Goal: Task Accomplishment & Management: Manage account settings

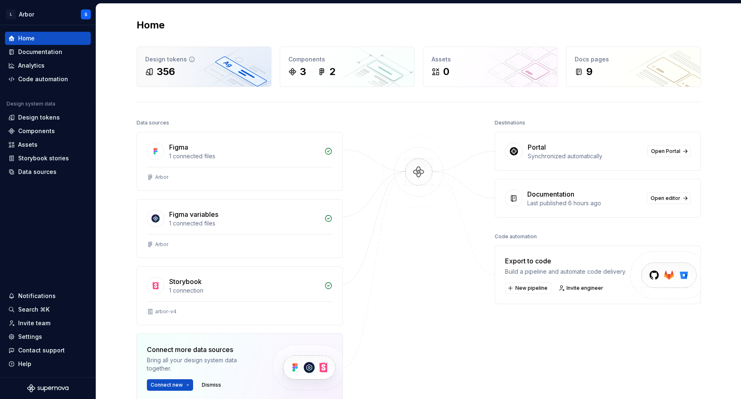
click at [201, 78] on div "Design tokens 356" at bounding box center [204, 67] width 134 height 40
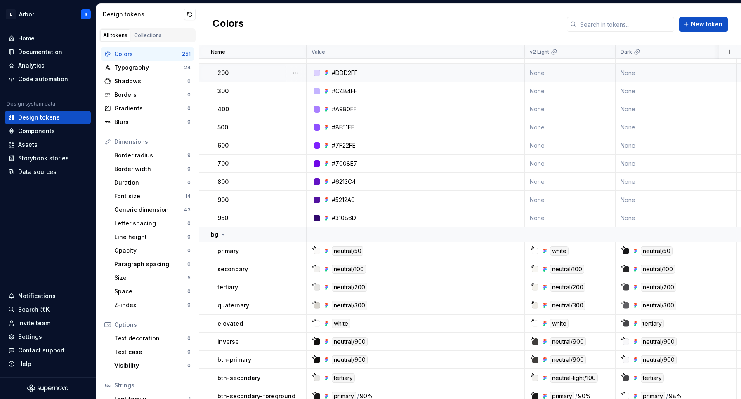
scroll to position [47, 0]
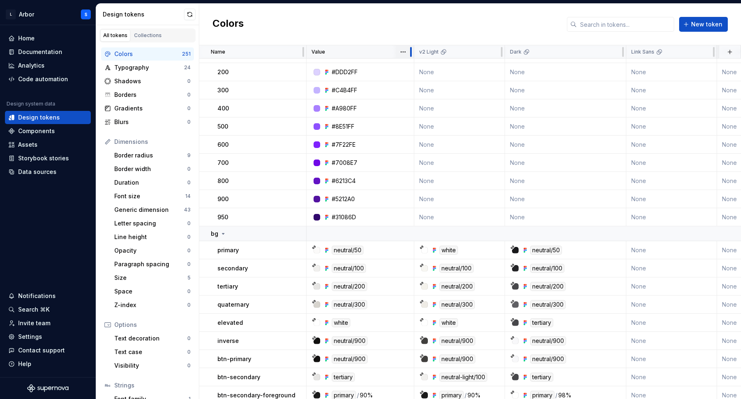
drag, startPoint x: 520, startPoint y: 50, endPoint x: 410, endPoint y: 56, distance: 110.8
click at [410, 56] on div at bounding box center [411, 52] width 2 height 10
click at [410, 52] on div at bounding box center [411, 52] width 2 height 10
click at [501, 51] on div at bounding box center [502, 52] width 2 height 10
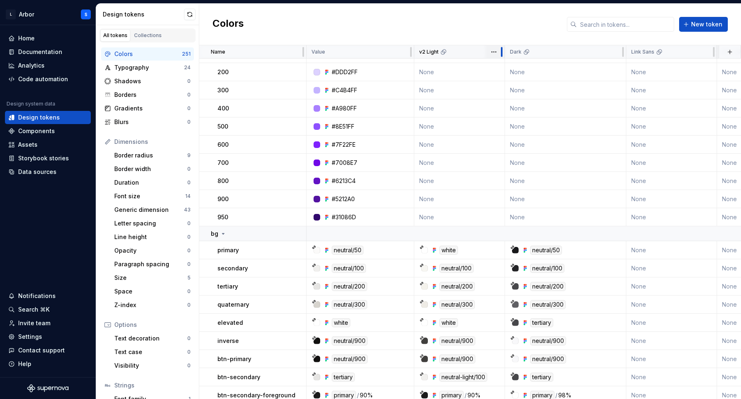
click at [501, 51] on div at bounding box center [502, 52] width 2 height 10
click at [624, 49] on div at bounding box center [623, 51] width 7 height 13
click at [614, 51] on html "L Arbor S Home Documentation Analytics Code automation Design system data Desig…" at bounding box center [370, 199] width 741 height 399
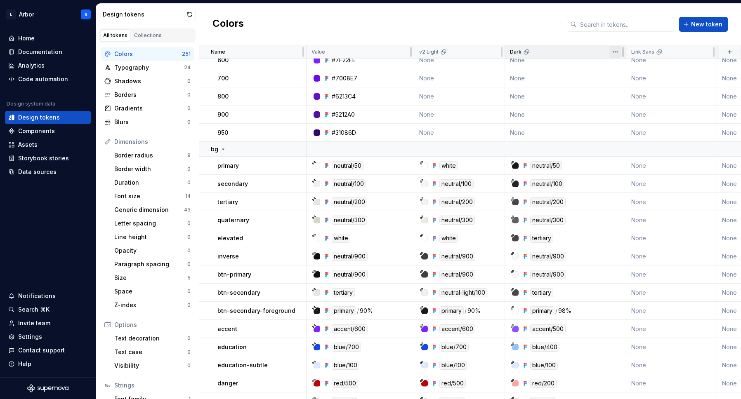
scroll to position [144, 0]
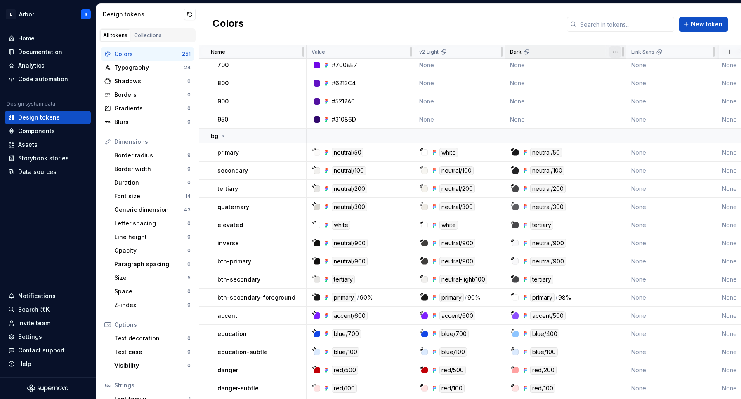
click at [614, 51] on html "L Arbor S Home Documentation Analytics Code automation Design system data Desig…" at bounding box center [370, 199] width 741 height 399
click at [627, 67] on span "Edit theme" at bounding box center [652, 68] width 54 height 8
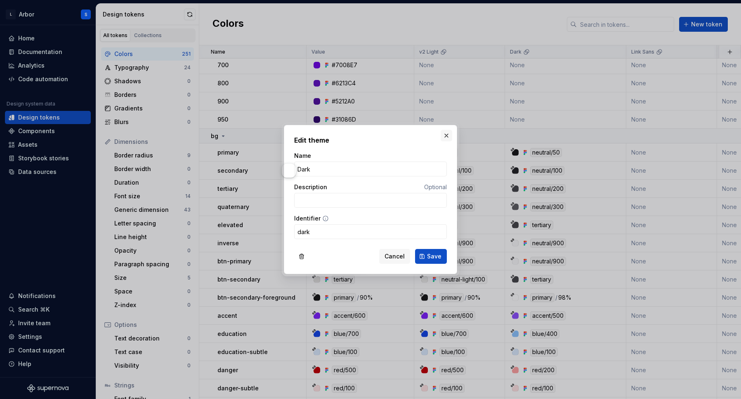
click at [446, 138] on button "button" at bounding box center [447, 136] width 12 height 12
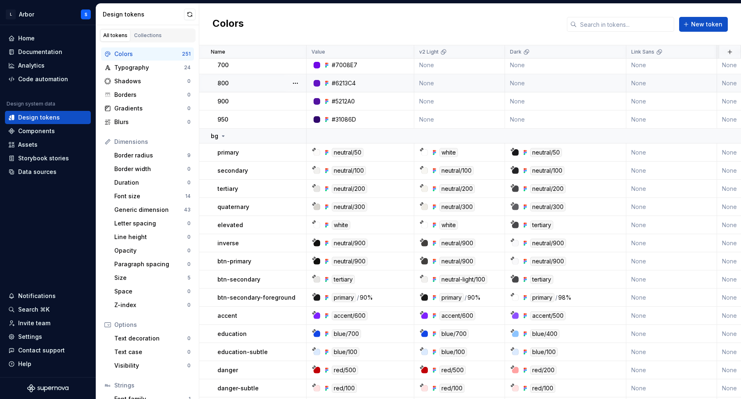
scroll to position [0, 0]
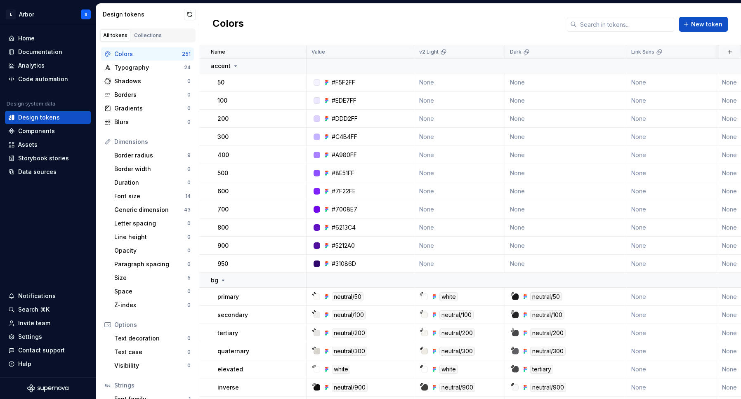
click at [396, 28] on div "Colors New token" at bounding box center [470, 25] width 542 height 42
click at [297, 65] on button "button" at bounding box center [296, 66] width 12 height 12
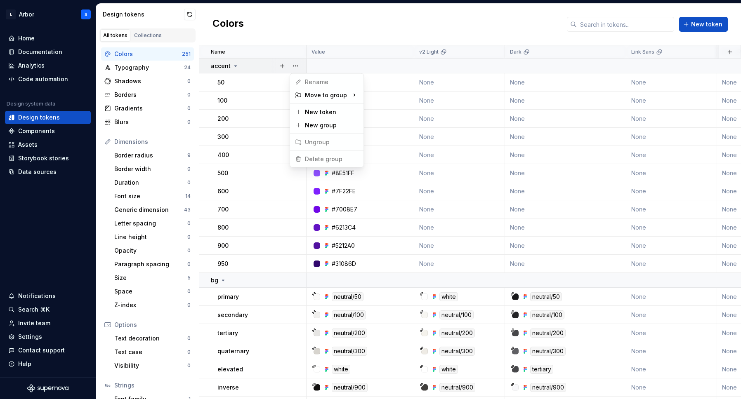
click at [360, 7] on html "L Arbor S Home Documentation Analytics Code automation Design system data Desig…" at bounding box center [370, 199] width 741 height 399
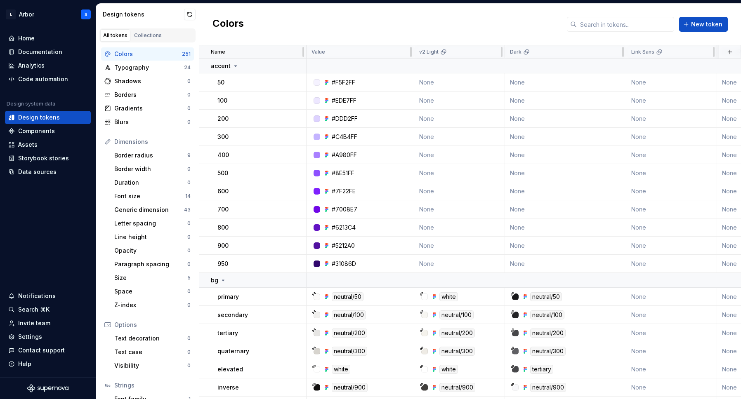
click at [263, 53] on div "Name" at bounding box center [256, 52] width 90 height 7
drag, startPoint x: 304, startPoint y: 49, endPoint x: 276, endPoint y: 49, distance: 27.6
click at [276, 49] on div "Name" at bounding box center [252, 51] width 107 height 13
click at [130, 69] on div "Typography" at bounding box center [149, 68] width 70 height 8
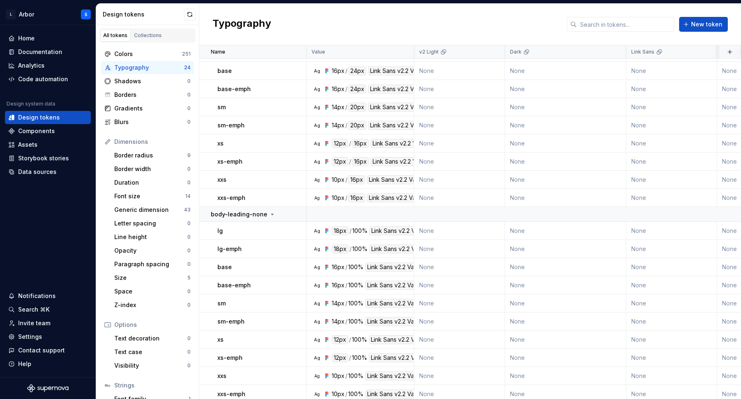
scroll to position [139, 0]
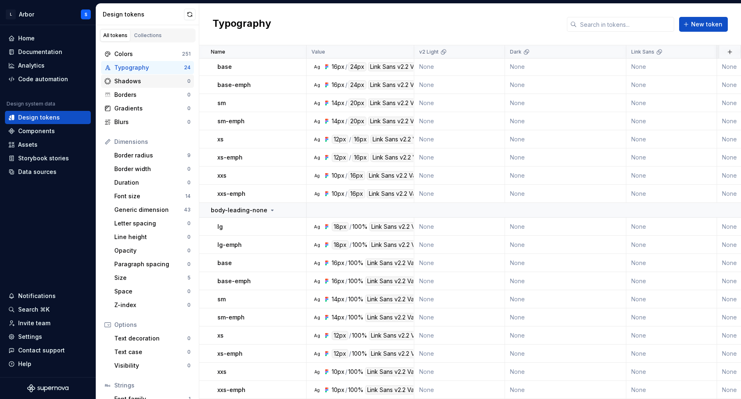
click at [152, 79] on div "Shadows" at bounding box center [150, 81] width 73 height 8
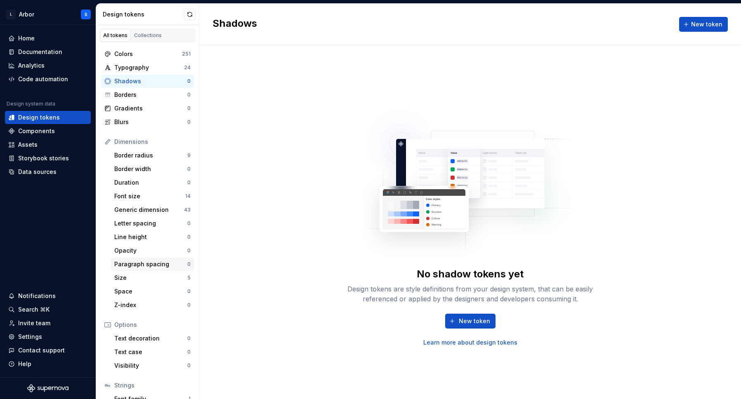
scroll to position [52, 0]
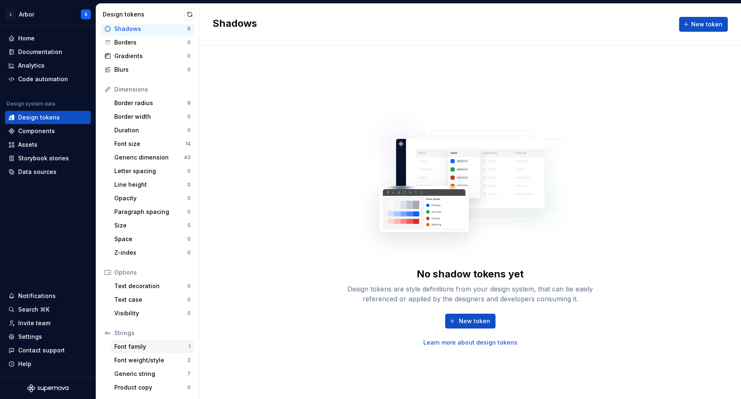
click at [153, 348] on div "Font family" at bounding box center [151, 347] width 74 height 8
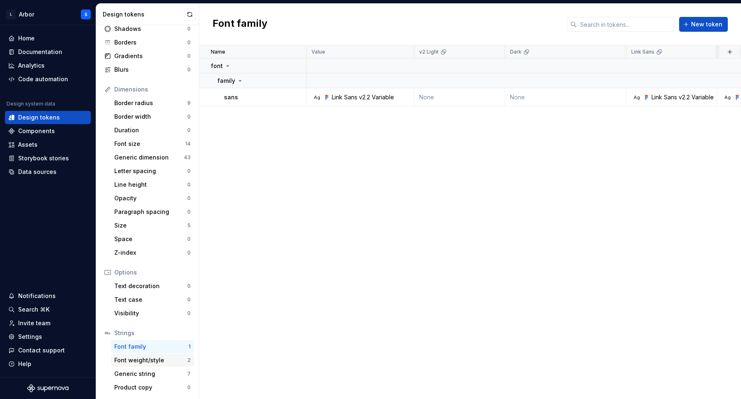
click at [156, 360] on div "Font weight/style" at bounding box center [150, 361] width 73 height 8
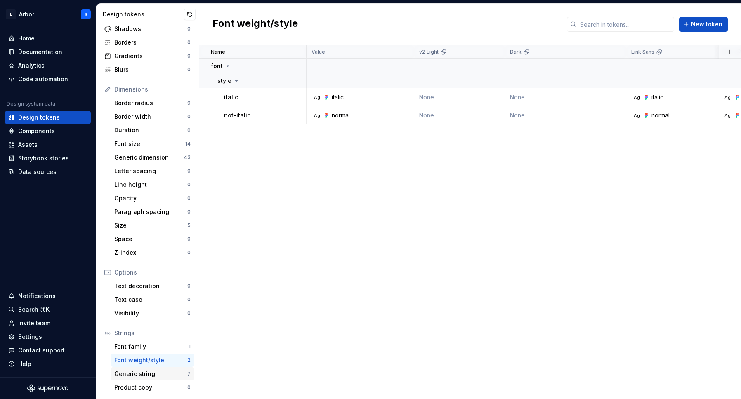
click at [141, 375] on div "Generic string" at bounding box center [150, 374] width 73 height 8
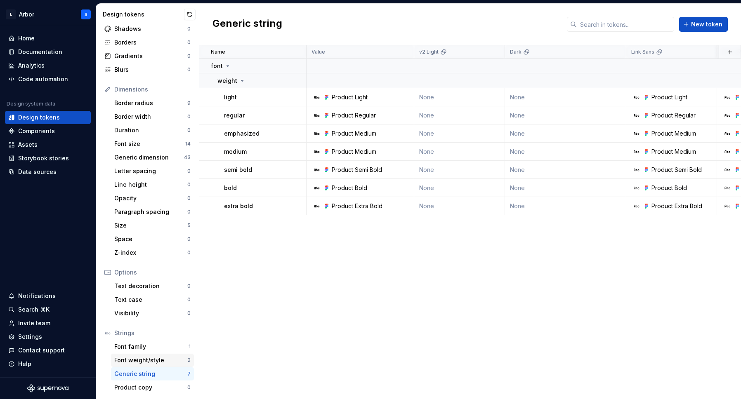
click at [143, 356] on div "Font weight/style 2" at bounding box center [152, 360] width 83 height 13
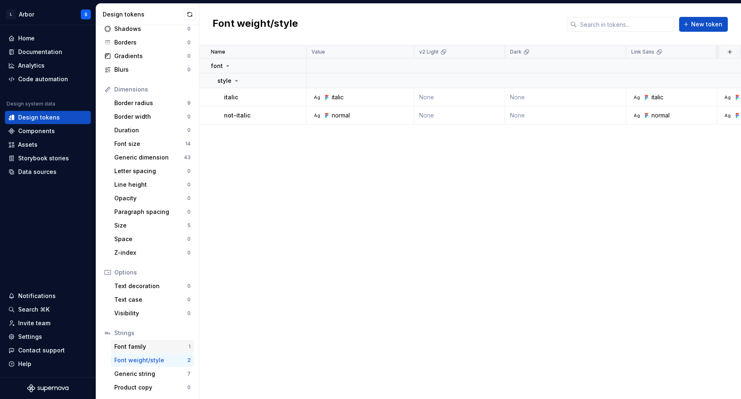
click at [153, 349] on div "Font family" at bounding box center [151, 347] width 74 height 8
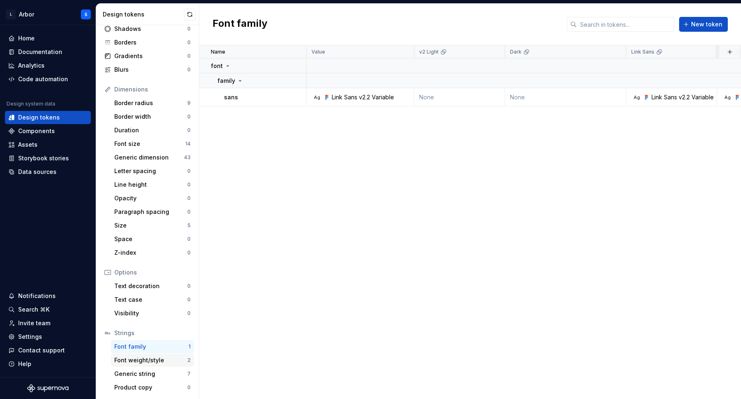
click at [135, 362] on div "Font weight/style" at bounding box center [150, 361] width 73 height 8
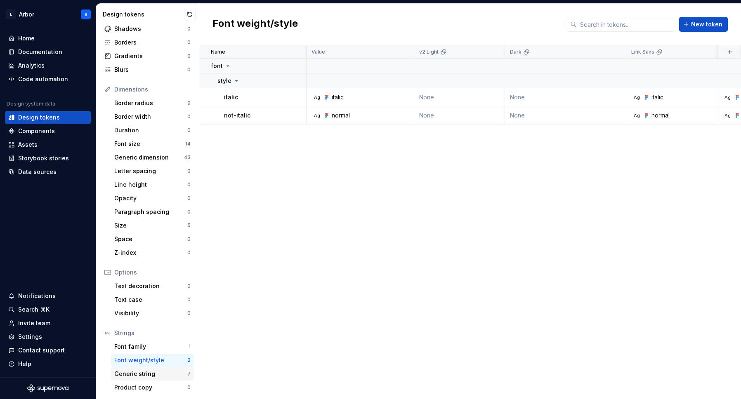
click at [137, 372] on div "Generic string" at bounding box center [150, 374] width 73 height 8
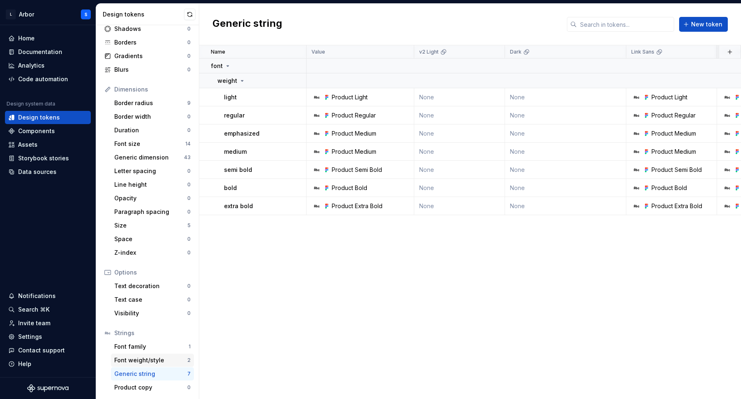
click at [136, 361] on div "Font weight/style" at bounding box center [150, 361] width 73 height 8
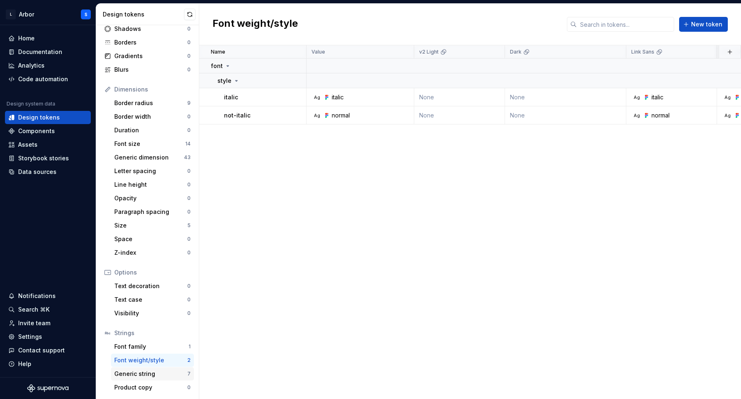
click at [144, 373] on div "Generic string" at bounding box center [150, 374] width 73 height 8
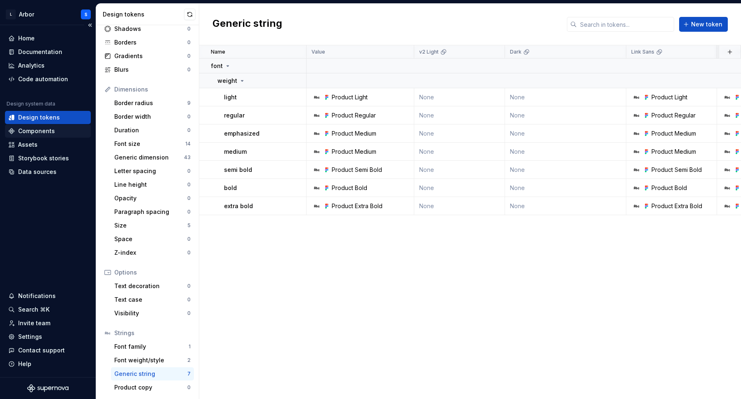
click at [41, 126] on div "Components" at bounding box center [48, 131] width 86 height 13
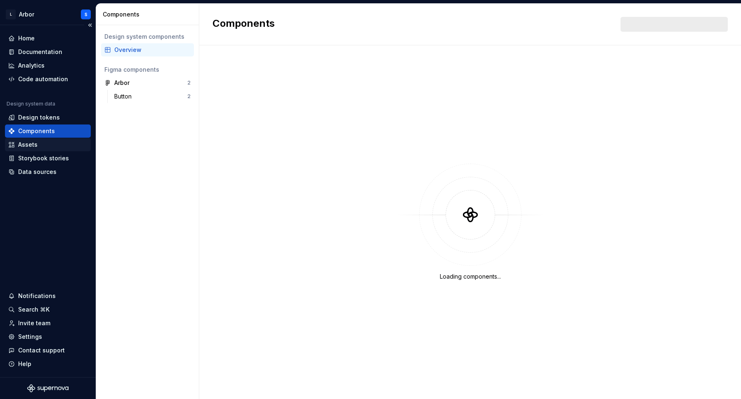
click at [32, 148] on div "Assets" at bounding box center [27, 145] width 19 height 8
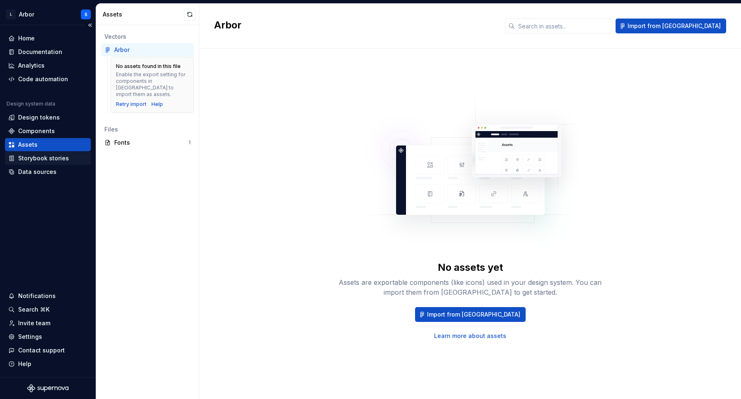
click at [38, 157] on div "Storybook stories" at bounding box center [43, 158] width 51 height 8
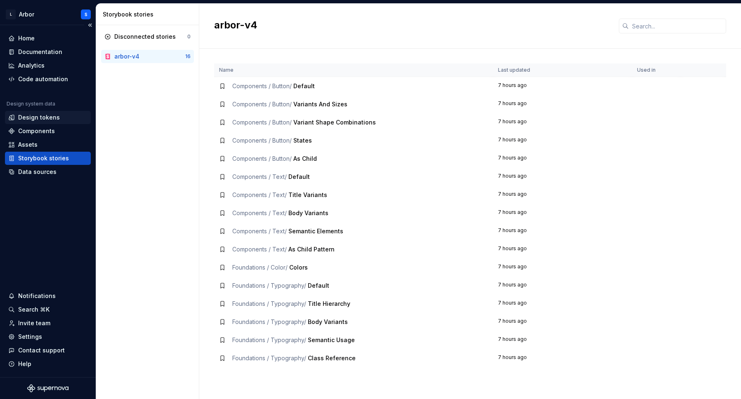
click at [30, 123] on div "Design tokens" at bounding box center [48, 117] width 86 height 13
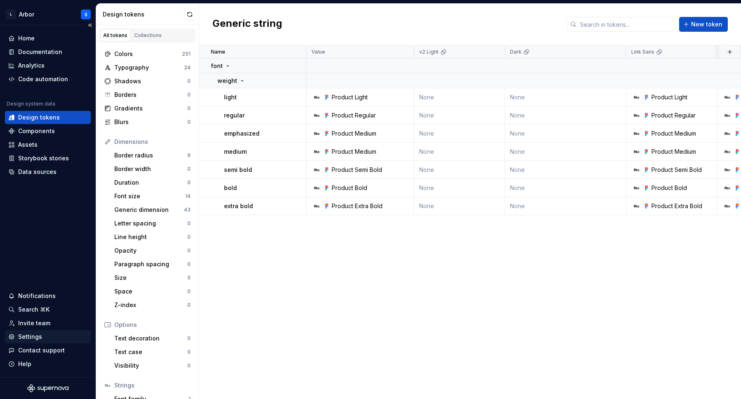
click at [45, 337] on div "Settings" at bounding box center [47, 337] width 79 height 8
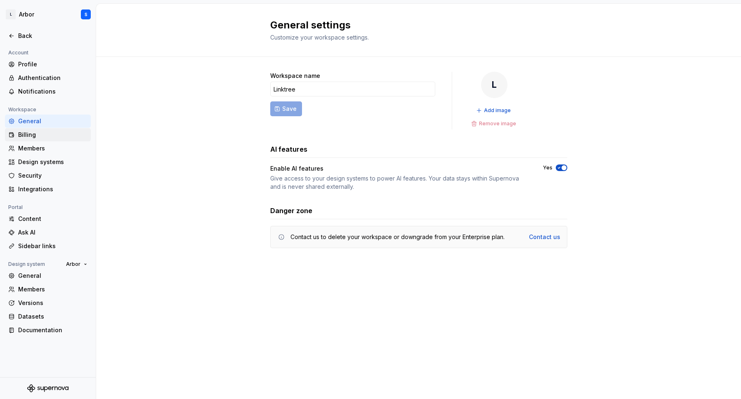
click at [29, 132] on div "Billing" at bounding box center [52, 135] width 69 height 8
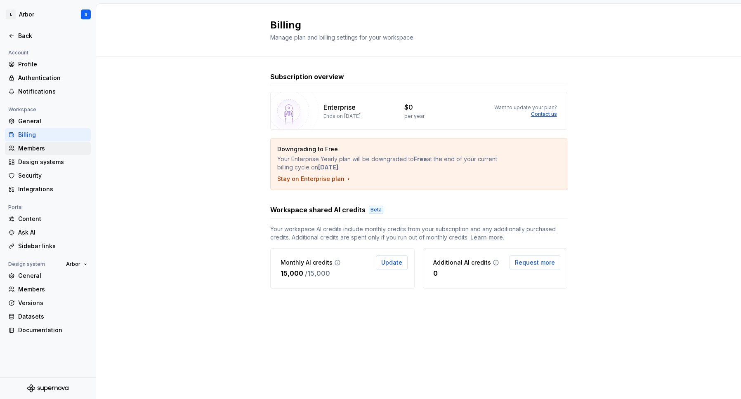
click at [34, 154] on div "Members" at bounding box center [48, 148] width 86 height 13
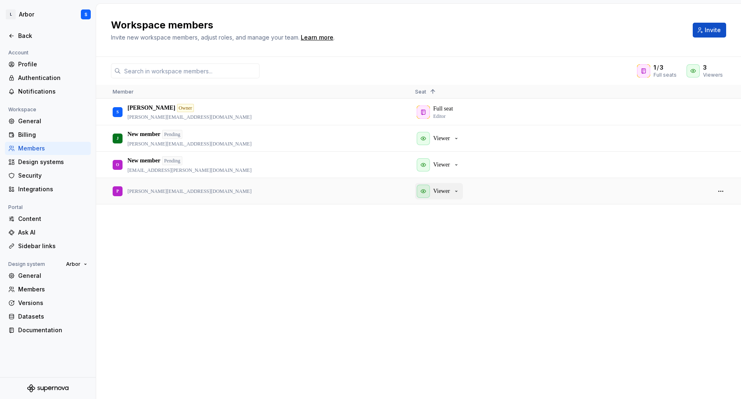
click at [462, 190] on button "Viewer" at bounding box center [439, 191] width 48 height 17
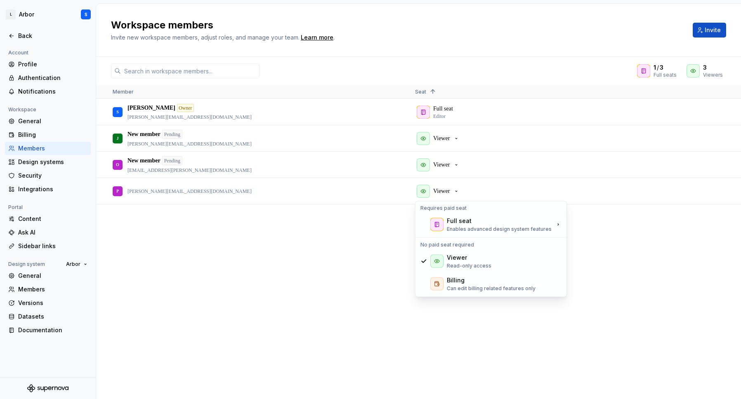
click at [274, 268] on div "S [PERSON_NAME] Owner [PERSON_NAME][EMAIL_ADDRESS][DOMAIN_NAME] Full seat Edito…" at bounding box center [418, 249] width 645 height 300
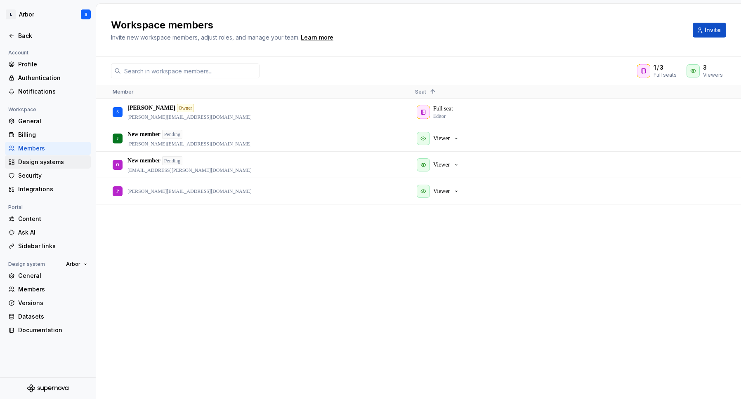
click at [50, 164] on div "Design systems" at bounding box center [52, 162] width 69 height 8
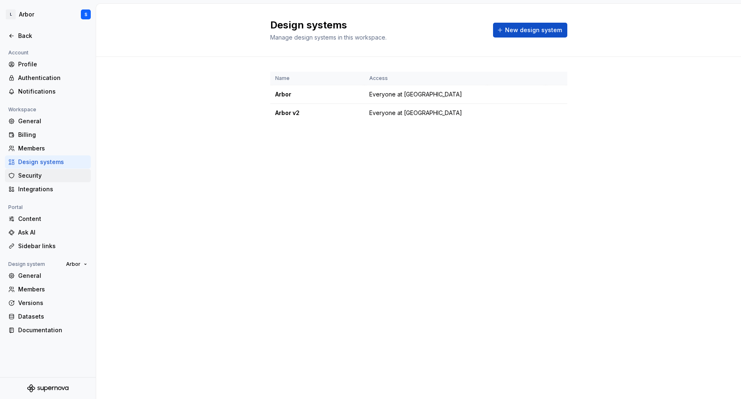
click at [47, 178] on div "Security" at bounding box center [52, 176] width 69 height 8
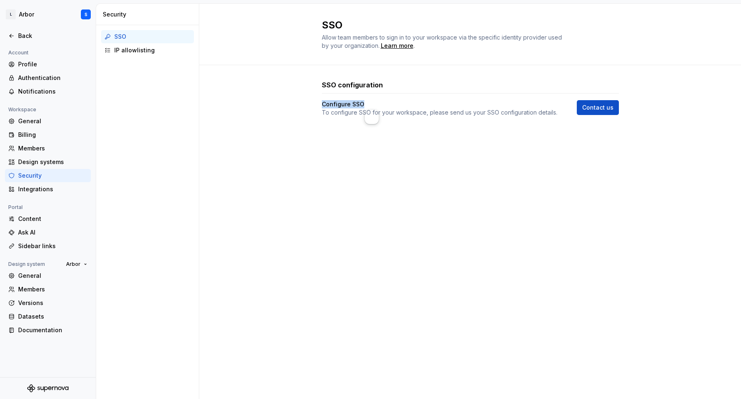
drag, startPoint x: 367, startPoint y: 107, endPoint x: 309, endPoint y: 107, distance: 57.4
click at [309, 107] on div "SSO configuration Configure SSO To configure SSO for your workspace, please sen…" at bounding box center [470, 106] width 542 height 83
click at [29, 189] on div "Integrations" at bounding box center [52, 189] width 69 height 8
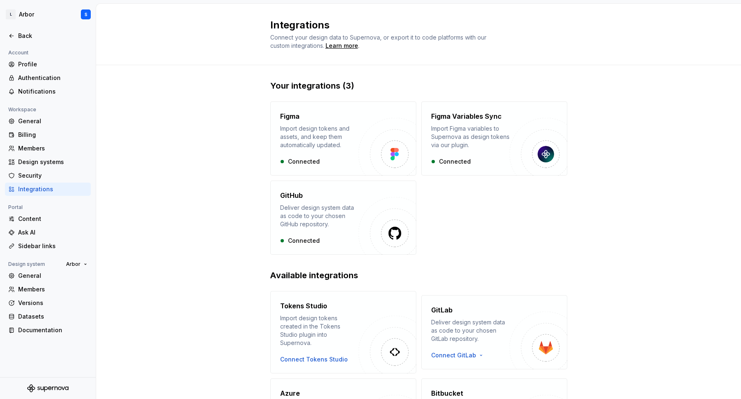
scroll to position [77, 0]
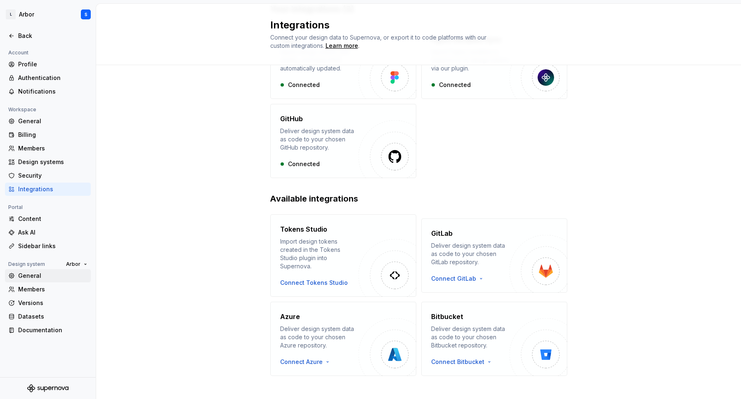
click at [38, 279] on div "General" at bounding box center [52, 276] width 69 height 8
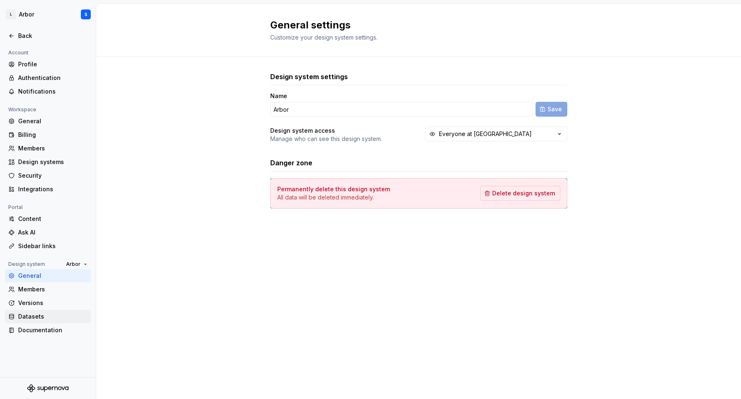
click at [48, 322] on div "Datasets" at bounding box center [48, 316] width 86 height 13
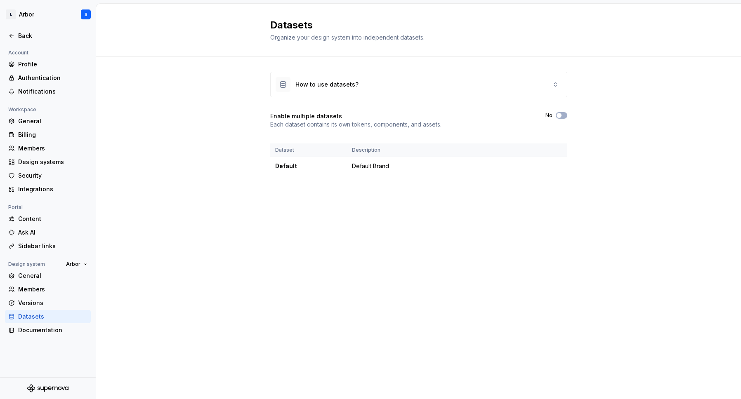
click at [41, 338] on div "Account Profile Authentication Notifications Workspace General Billing Members …" at bounding box center [48, 195] width 96 height 294
click at [354, 87] on div "How to use datasets?" at bounding box center [419, 84] width 296 height 25
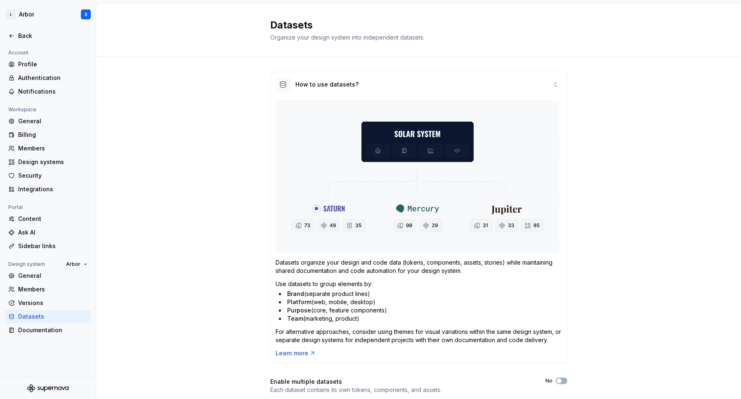
scroll to position [73, 0]
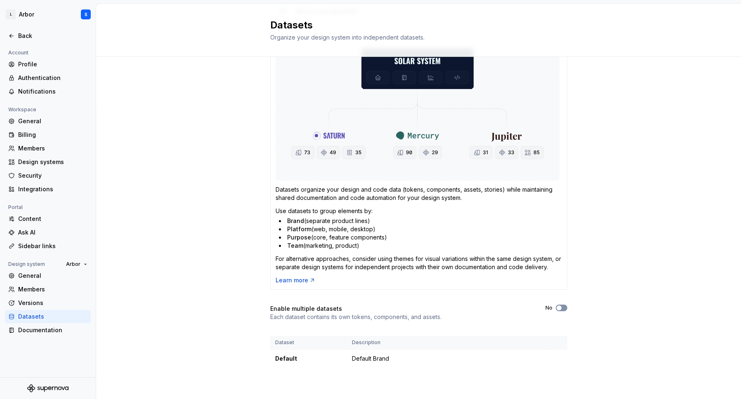
click at [561, 307] on icon "button" at bounding box center [559, 308] width 7 height 5
click at [558, 308] on span "button" at bounding box center [559, 308] width 5 height 5
click at [616, 221] on div "How to use datasets? Datasets organize your design and code data (tokens, compo…" at bounding box center [418, 192] width 645 height 416
click at [555, 358] on html "L Arbor S Back Account Profile Authentication Notifications Workspace General B…" at bounding box center [370, 199] width 741 height 399
click at [563, 372] on div "Edit details" at bounding box center [588, 374] width 70 height 13
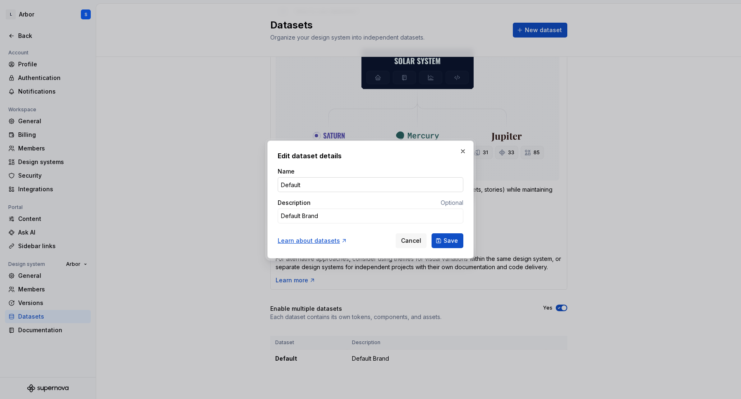
click at [311, 184] on input "Default" at bounding box center [371, 184] width 186 height 15
type textarea "*"
type input "Arbor"
type textarea "*"
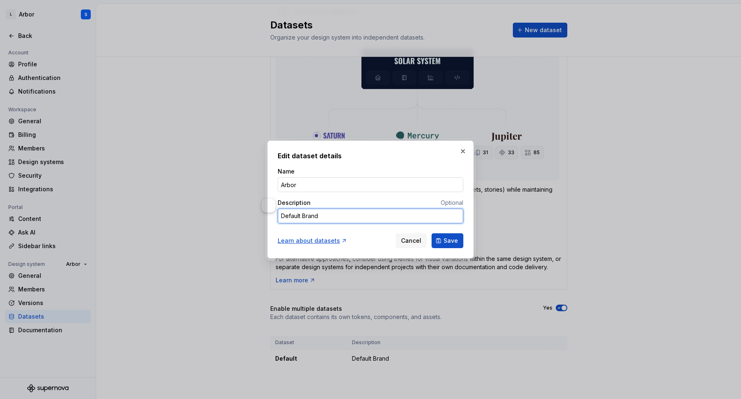
type textarea "L"
type textarea "*"
type textarea "Li"
type textarea "*"
type textarea "[PERSON_NAME]"
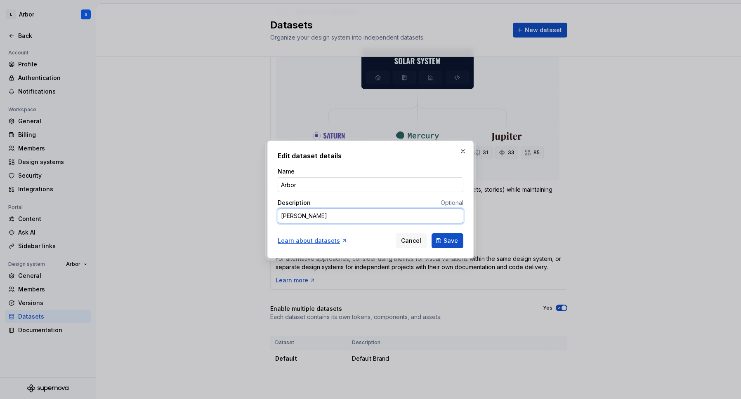
type textarea "*"
type textarea "Link"
type textarea "*"
type textarea "Linkt"
type textarea "*"
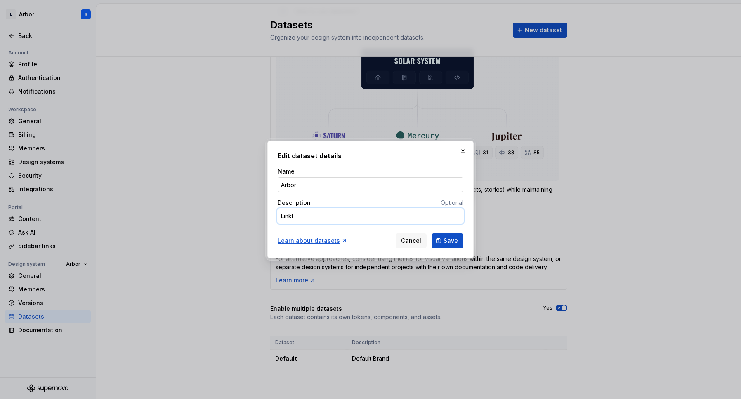
type textarea "Linktr"
type textarea "*"
type textarea "Linktre"
type textarea "*"
type textarea "Linktree"
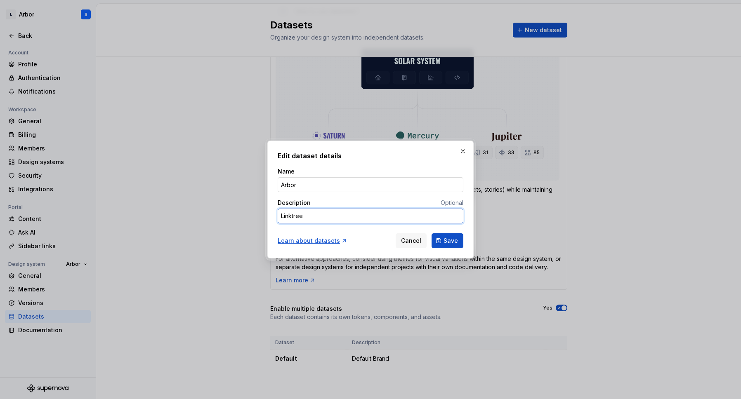
type textarea "*"
type textarea "Linktree"
type textarea "*"
type textarea "Linktree B"
type textarea "*"
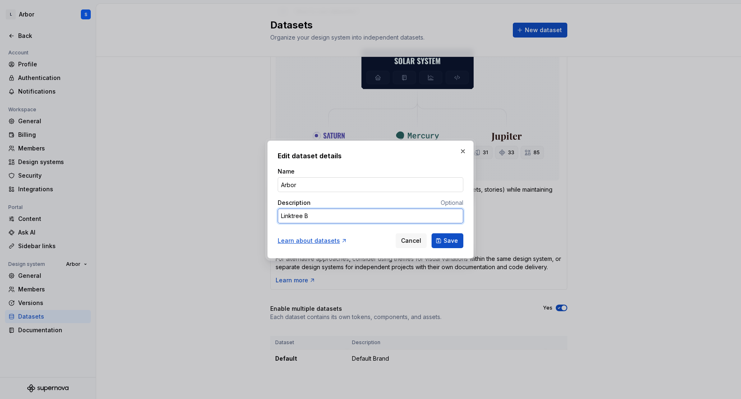
type textarea "Linktree Br"
type textarea "*"
type textarea "Linktree Bra"
type textarea "*"
type textarea "Linktree Bran"
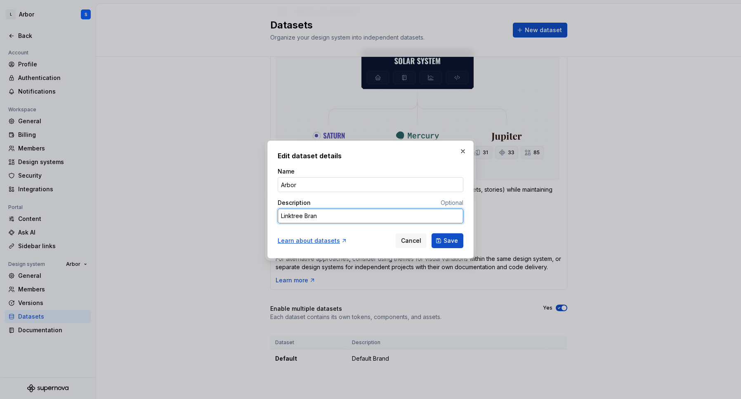
type textarea "*"
type textarea "Linktree Brand"
click at [446, 236] on button "Save" at bounding box center [448, 241] width 32 height 15
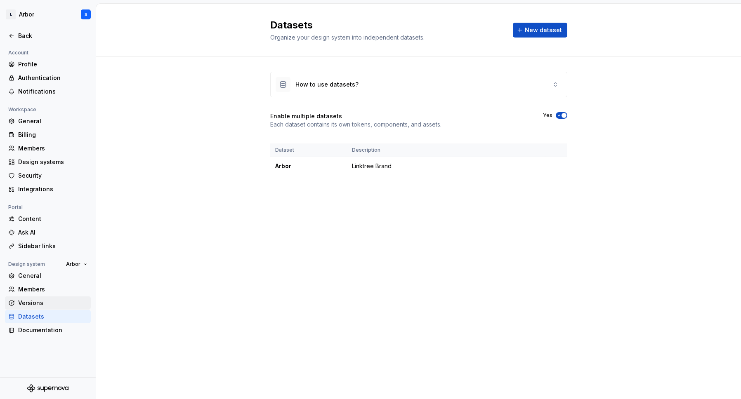
click at [37, 302] on div "Versions" at bounding box center [52, 303] width 69 height 8
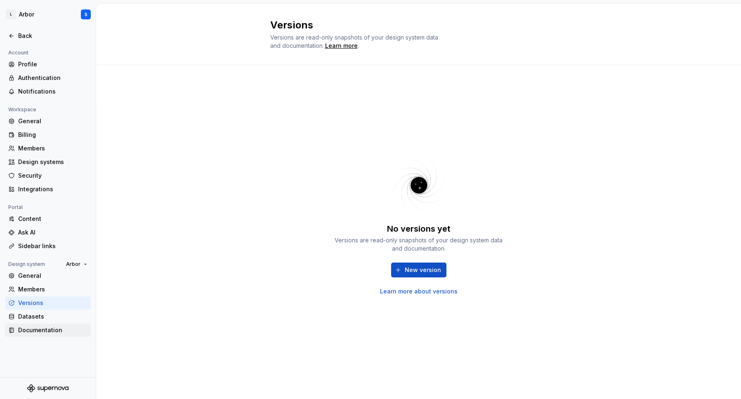
click at [44, 328] on div "Documentation" at bounding box center [52, 330] width 69 height 8
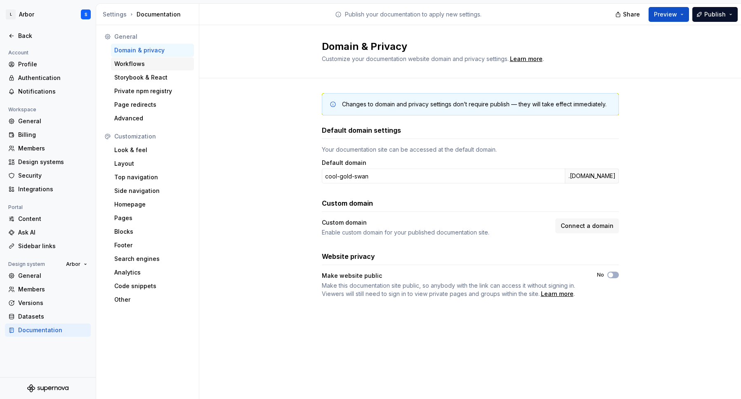
click at [130, 67] on div "Workflows" at bounding box center [152, 64] width 76 height 8
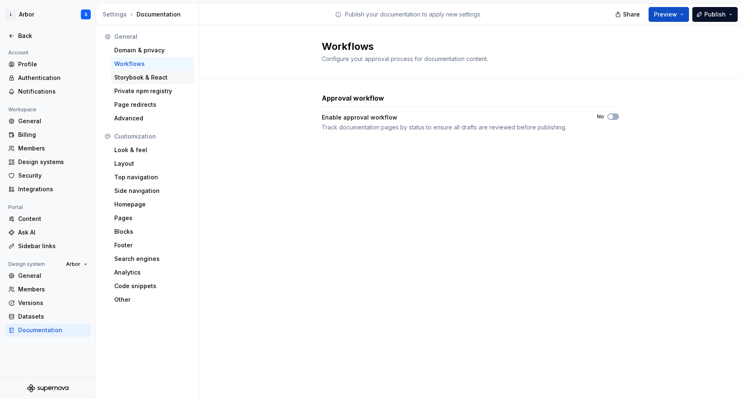
click at [133, 80] on div "Storybook & React" at bounding box center [152, 77] width 76 height 8
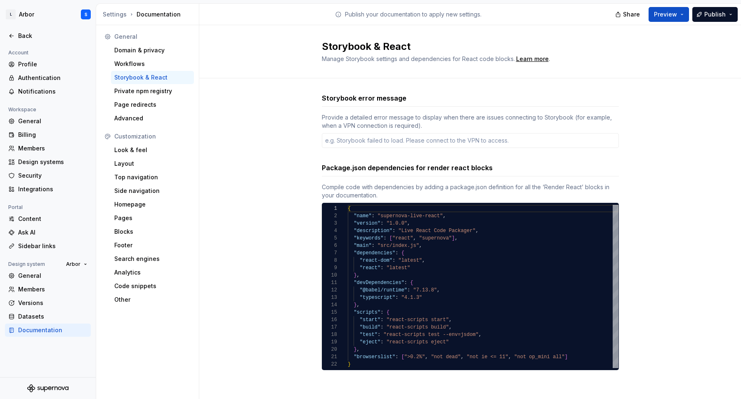
type textarea "*"
click at [134, 91] on div "Private npm registry" at bounding box center [152, 91] width 76 height 8
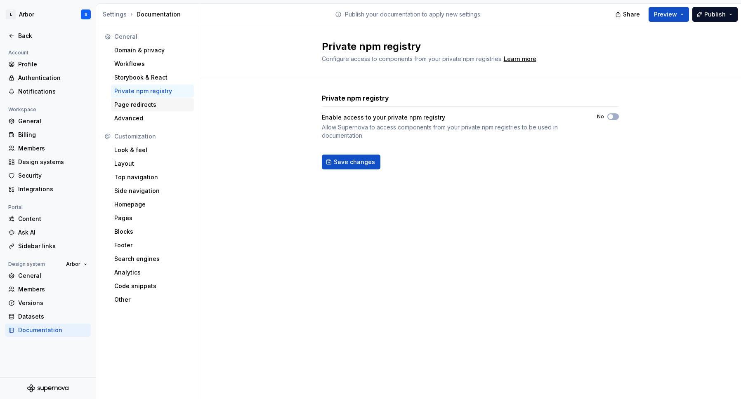
click at [139, 104] on div "Page redirects" at bounding box center [152, 105] width 76 height 8
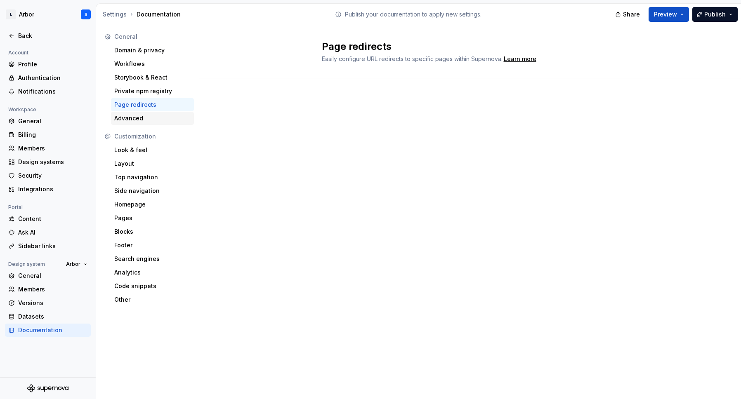
click at [140, 115] on div "Advanced" at bounding box center [152, 118] width 76 height 8
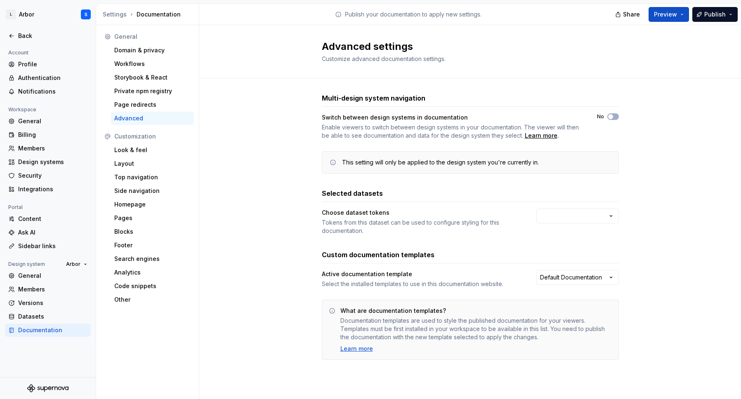
click at [567, 204] on div "Selected datasets Choose dataset tokens Tokens from this dataset can be used to…" at bounding box center [470, 212] width 297 height 47
click at [568, 218] on html "L Arbor S Back Account Profile Authentication Notifications Workspace General B…" at bounding box center [370, 199] width 741 height 399
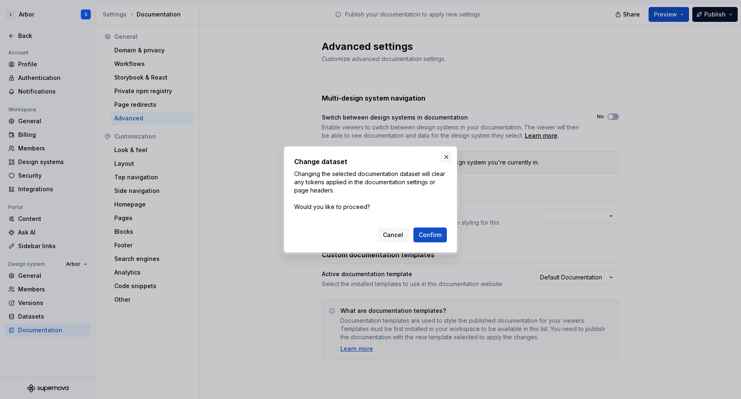
click at [445, 157] on button "button" at bounding box center [447, 157] width 12 height 12
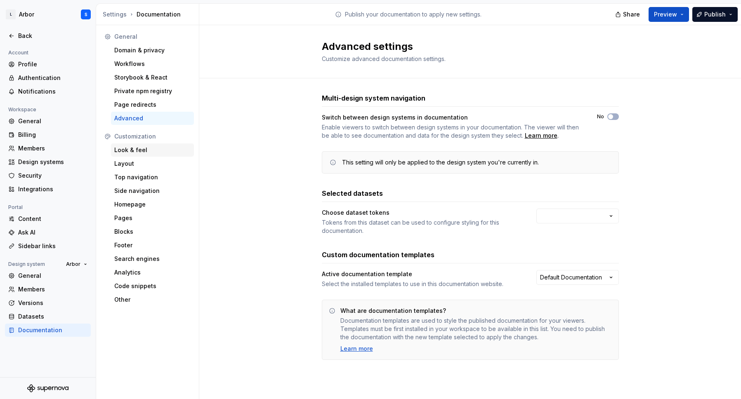
click at [146, 151] on div "Look & feel" at bounding box center [152, 150] width 76 height 8
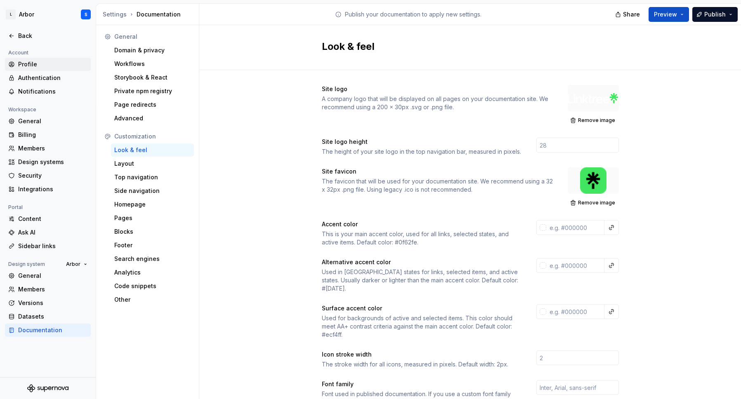
click at [29, 60] on div "Profile" at bounding box center [52, 64] width 69 height 8
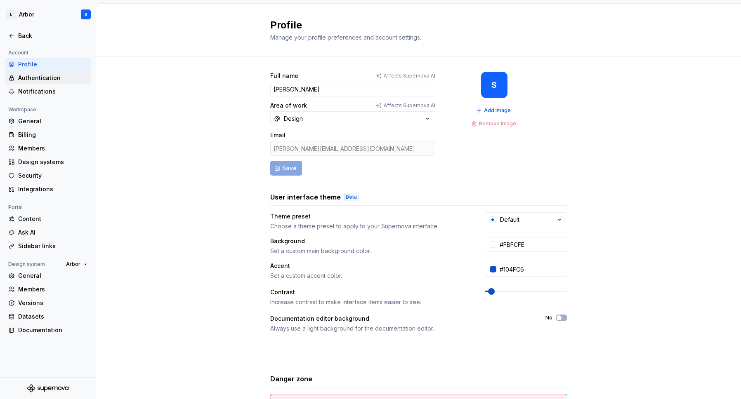
click at [36, 78] on div "Authentication" at bounding box center [52, 78] width 69 height 8
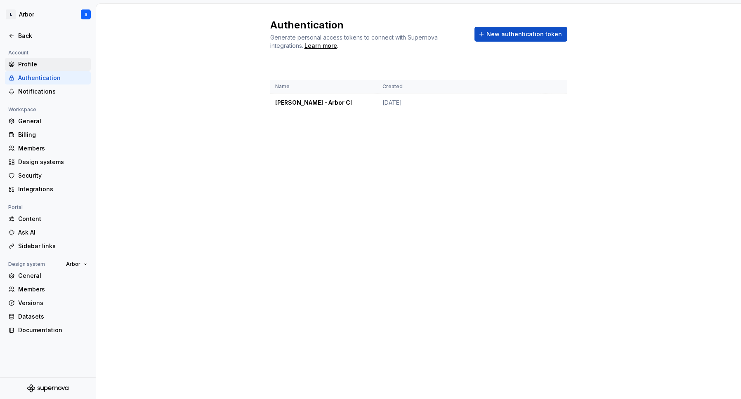
click at [35, 68] on div "Profile" at bounding box center [48, 64] width 86 height 13
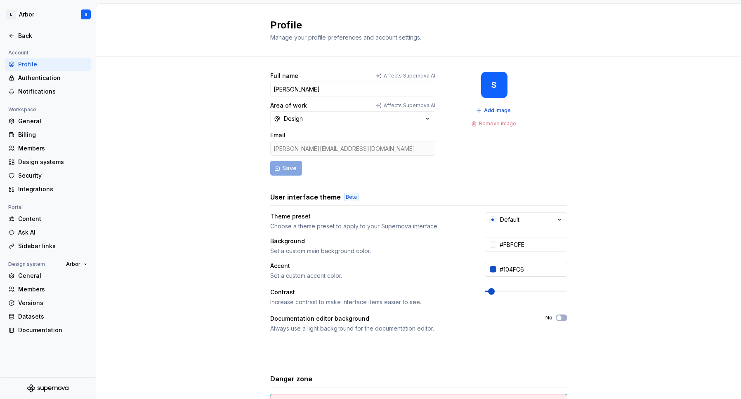
click at [528, 270] on input "#104FC6" at bounding box center [531, 269] width 71 height 15
paste input "8E51FF"
type input "#8E51FF"
click at [527, 243] on input "#FBFCFE" at bounding box center [531, 244] width 71 height 15
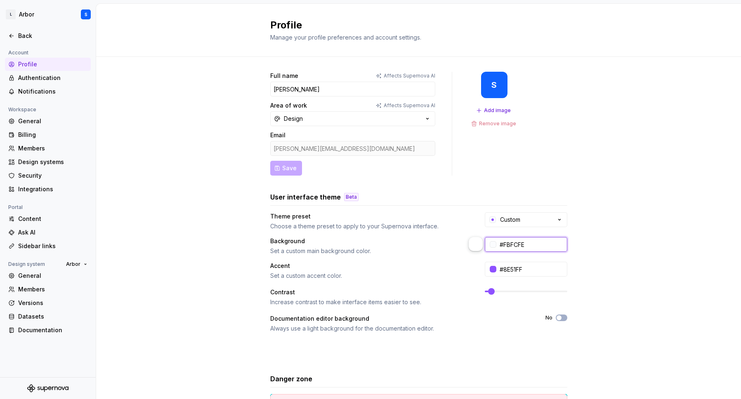
paste input "FBFAF9"
type input "#FBFAF9"
click at [626, 243] on div "Full name Affects Supernova AI [PERSON_NAME] Area of work Affects Supernova AI …" at bounding box center [418, 265] width 645 height 416
click at [320, 118] on button "Design" at bounding box center [352, 118] width 165 height 15
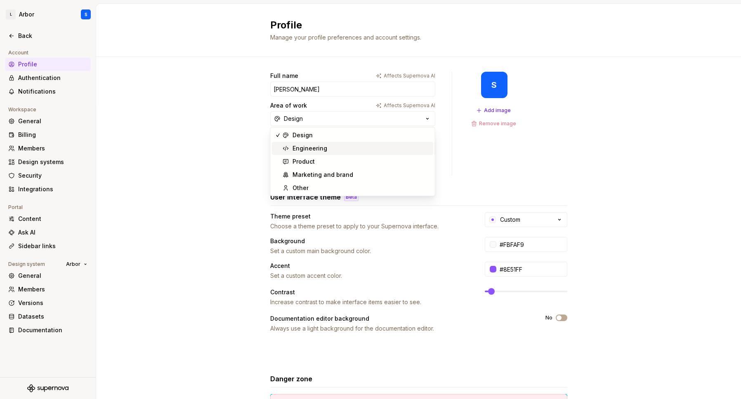
click at [322, 150] on div "Engineering" at bounding box center [310, 148] width 35 height 8
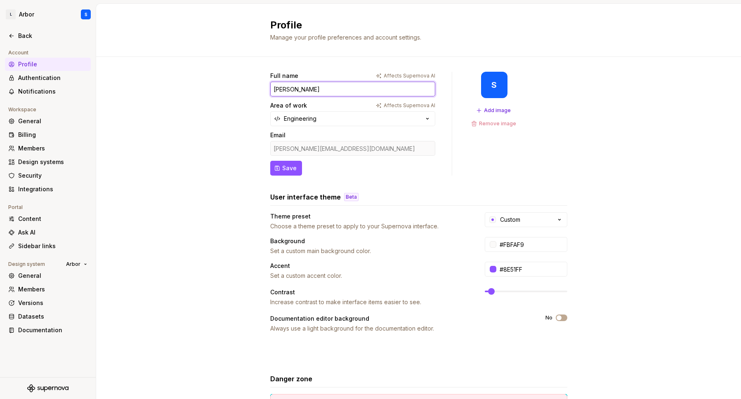
click at [364, 91] on input "[PERSON_NAME]" at bounding box center [352, 89] width 165 height 15
click at [282, 170] on span "Save" at bounding box center [289, 168] width 14 height 8
type input "[PERSON_NAME]"
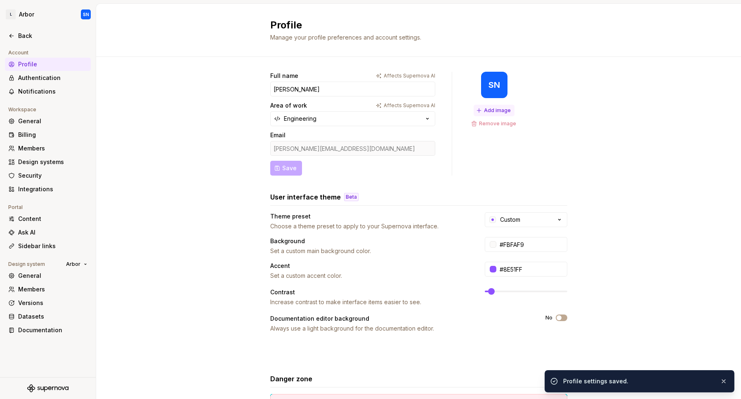
click at [489, 111] on span "Add image" at bounding box center [497, 110] width 27 height 7
click at [25, 38] on div "Back" at bounding box center [52, 36] width 69 height 8
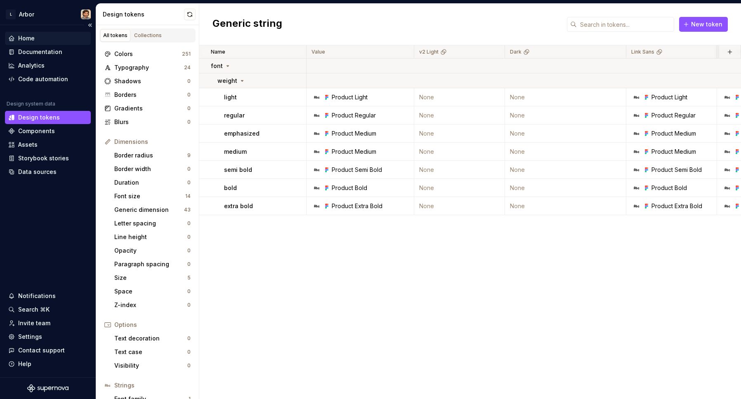
click at [25, 37] on div "Home" at bounding box center [26, 38] width 17 height 8
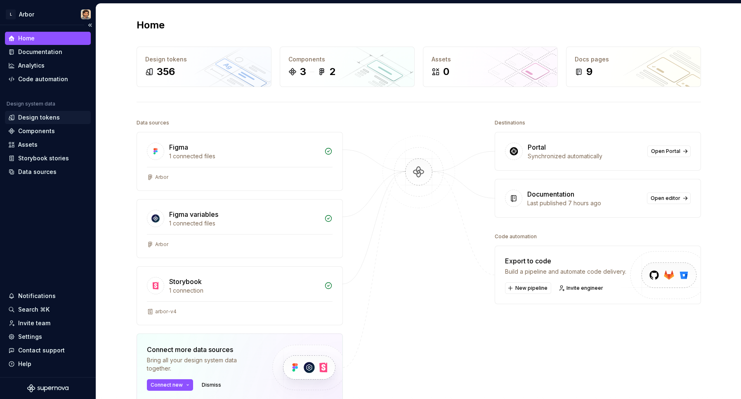
click at [31, 118] on div "Design tokens" at bounding box center [39, 117] width 42 height 8
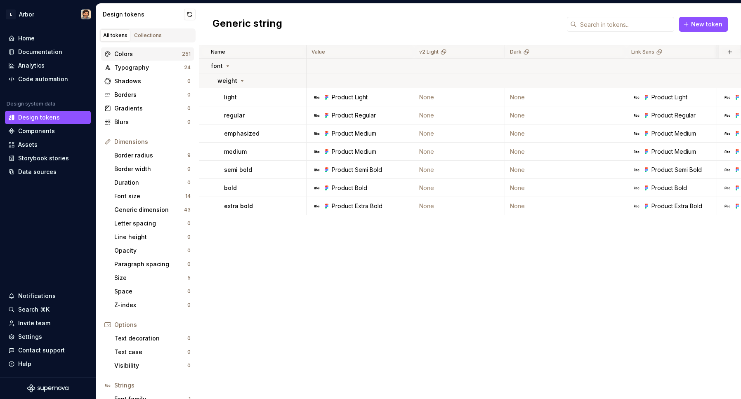
click at [133, 49] on div "Colors 251" at bounding box center [147, 53] width 93 height 13
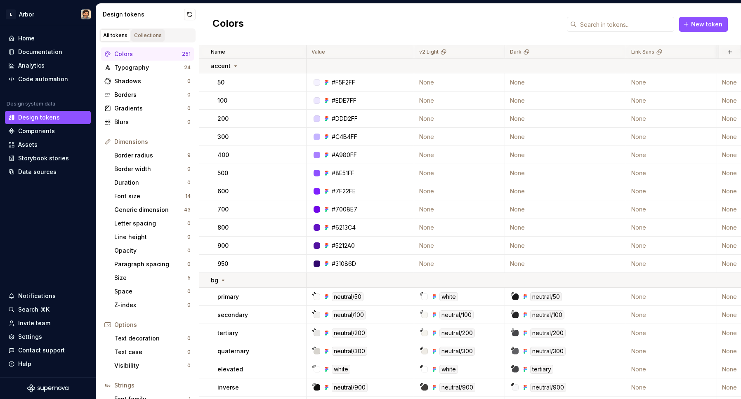
click at [158, 35] on div "Collections" at bounding box center [148, 35] width 28 height 7
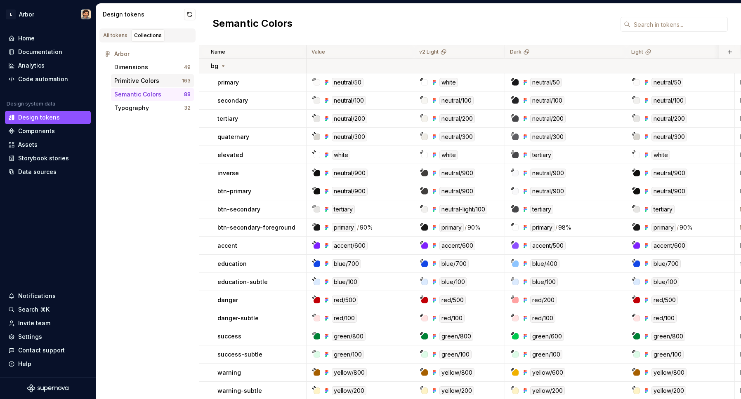
click at [165, 80] on div "Primitive Colors" at bounding box center [148, 81] width 68 height 8
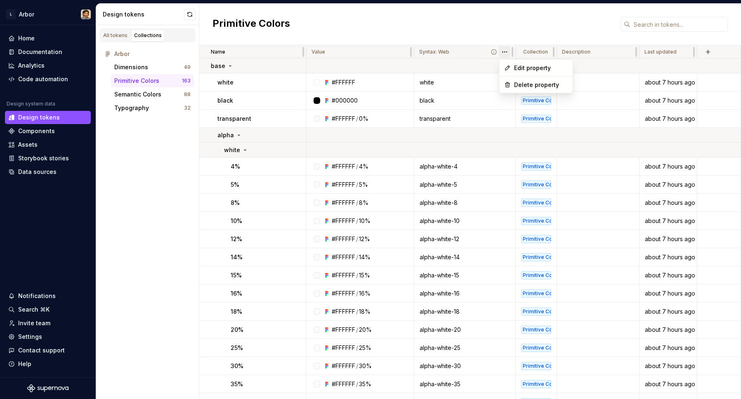
click at [503, 50] on html "L Arbor Home Documentation Analytics Code automation Design system data Design …" at bounding box center [370, 199] width 741 height 399
click at [504, 23] on html "L Arbor Home Documentation Analytics Code automation Design system data Design …" at bounding box center [370, 199] width 741 height 399
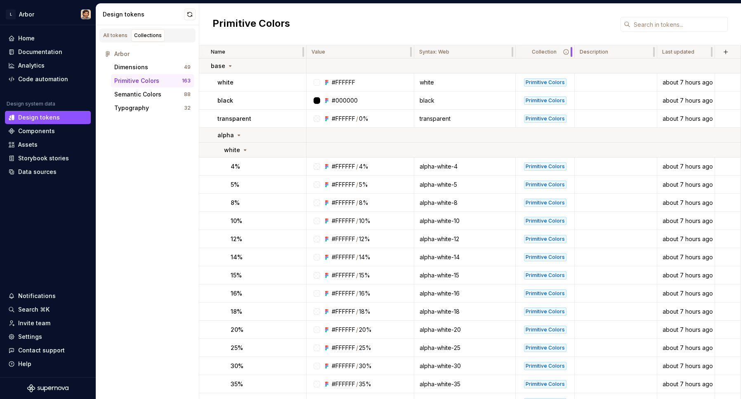
drag, startPoint x: 556, startPoint y: 49, endPoint x: 574, endPoint y: 49, distance: 17.7
click at [574, 49] on div at bounding box center [571, 51] width 7 height 13
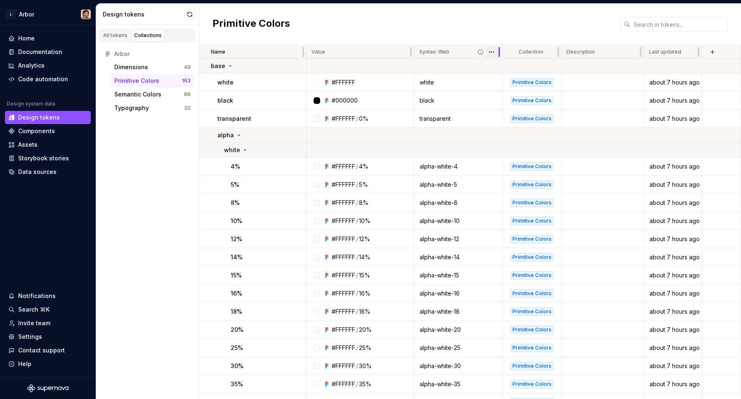
drag, startPoint x: 513, startPoint y: 54, endPoint x: 500, endPoint y: 54, distance: 12.8
click at [500, 54] on div "Syntax: Web" at bounding box center [458, 51] width 88 height 13
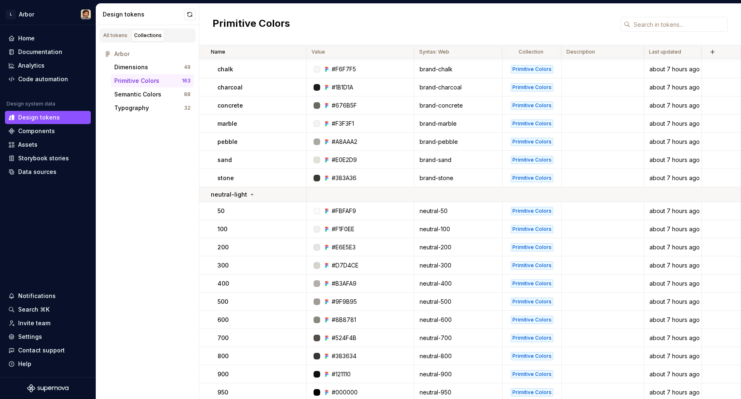
scroll to position [1086, 0]
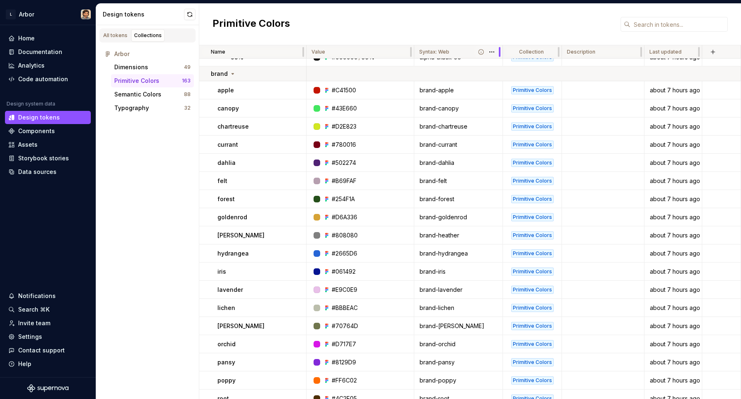
click at [502, 52] on div at bounding box center [499, 51] width 7 height 13
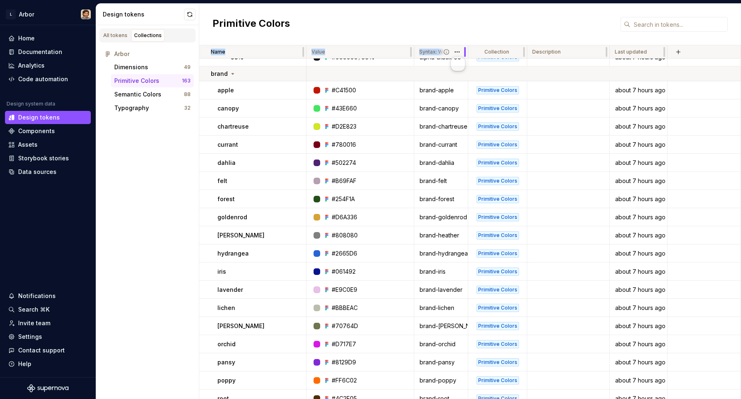
drag, startPoint x: 501, startPoint y: 52, endPoint x: 467, endPoint y: 54, distance: 33.9
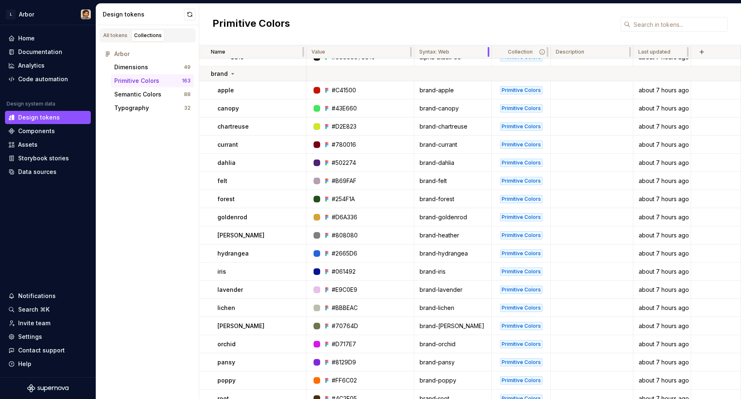
click at [492, 46] on div "Collection" at bounding box center [521, 51] width 59 height 13
click at [619, 53] on div "Description" at bounding box center [594, 52] width 72 height 7
click at [681, 52] on div "Last updated" at bounding box center [661, 52] width 47 height 7
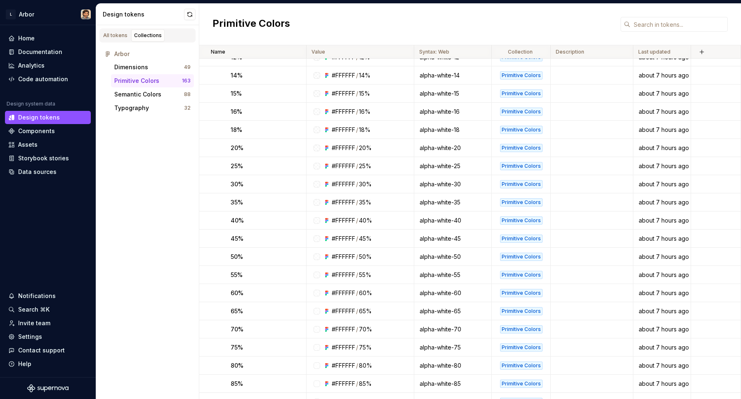
scroll to position [0, 0]
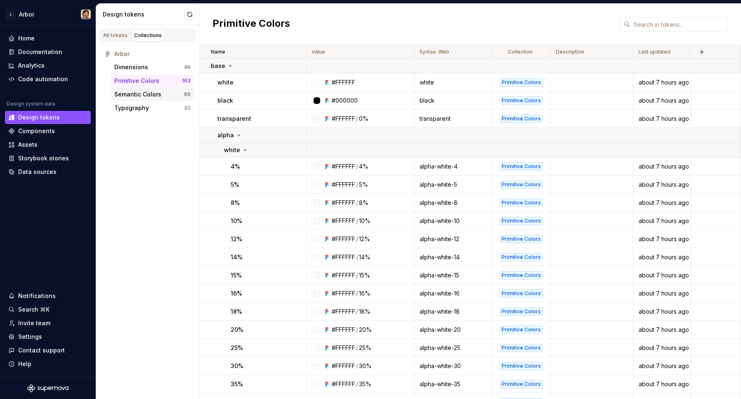
click at [149, 93] on div "Semantic Colors" at bounding box center [137, 94] width 47 height 8
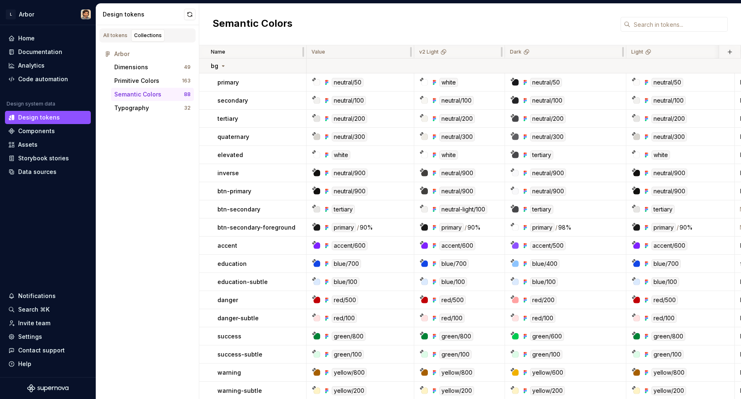
click at [320, 52] on p "Value" at bounding box center [319, 52] width 14 height 7
click at [658, 47] on div "Light" at bounding box center [680, 51] width 109 height 13
click at [33, 130] on div "Components" at bounding box center [36, 131] width 37 height 8
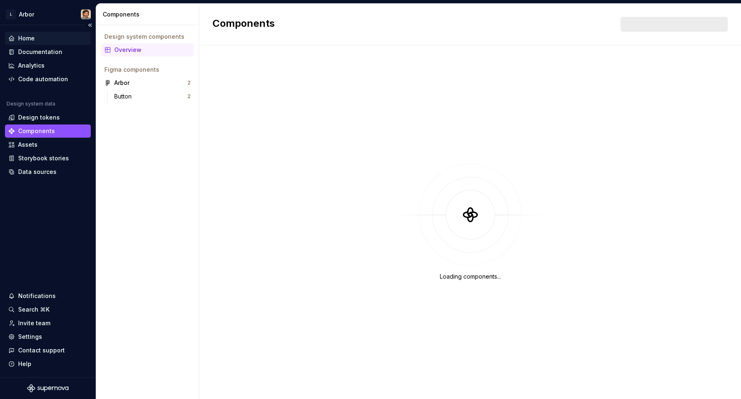
click at [29, 38] on div "Home" at bounding box center [26, 38] width 17 height 8
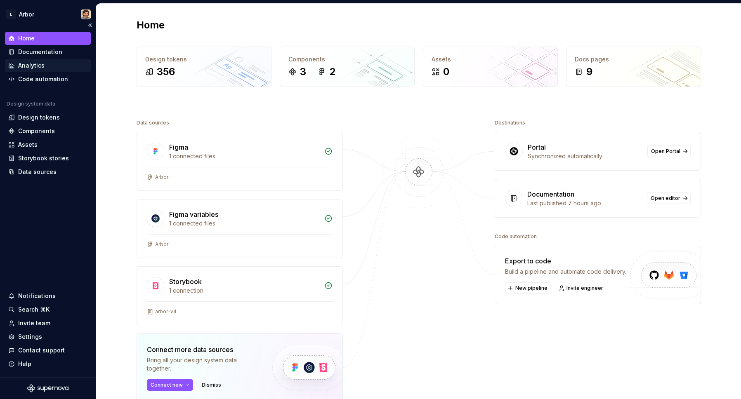
click at [33, 69] on div "Analytics" at bounding box center [31, 65] width 26 height 8
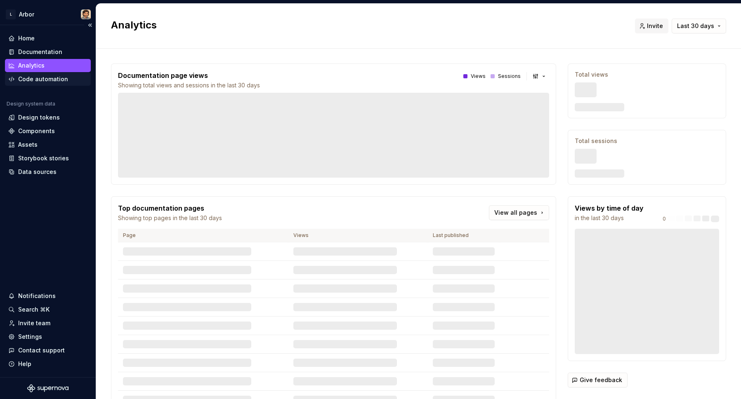
click at [37, 79] on div "Code automation" at bounding box center [43, 79] width 50 height 8
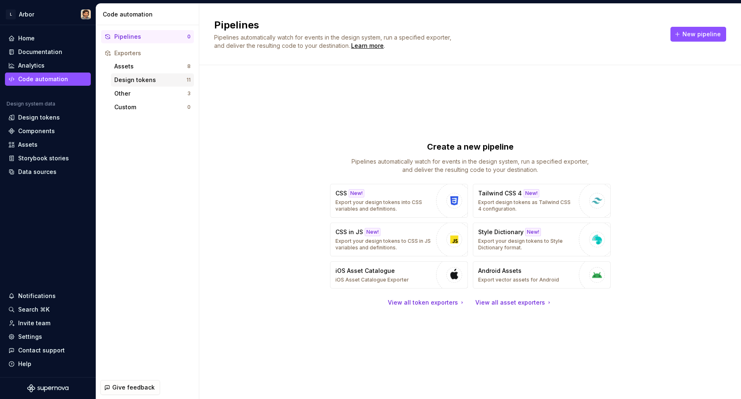
click at [146, 80] on div "Design tokens" at bounding box center [150, 80] width 72 height 8
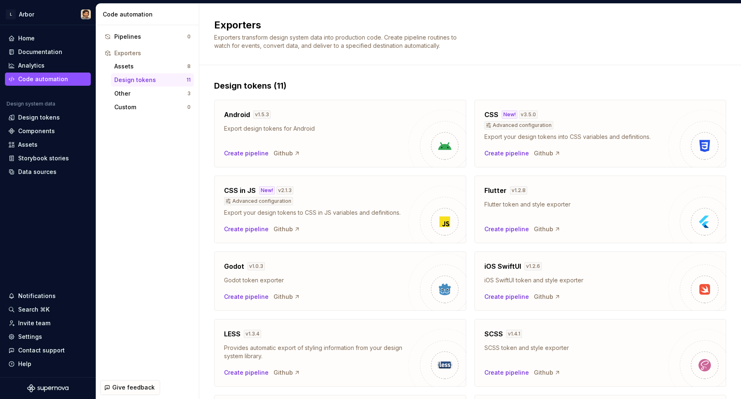
scroll to position [171, 0]
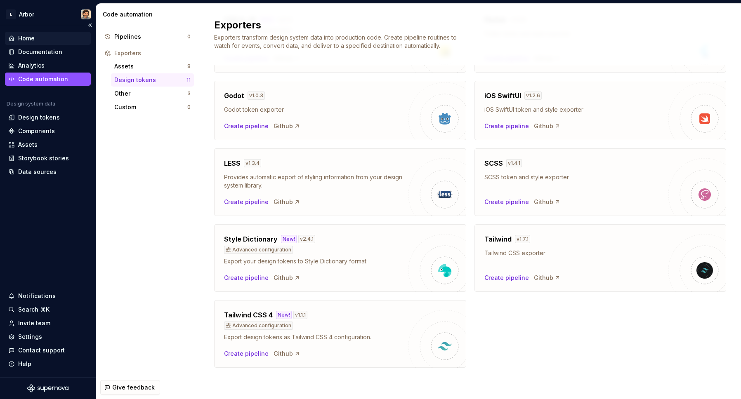
click at [26, 38] on div "Home" at bounding box center [26, 38] width 17 height 8
